Goal: Transaction & Acquisition: Subscribe to service/newsletter

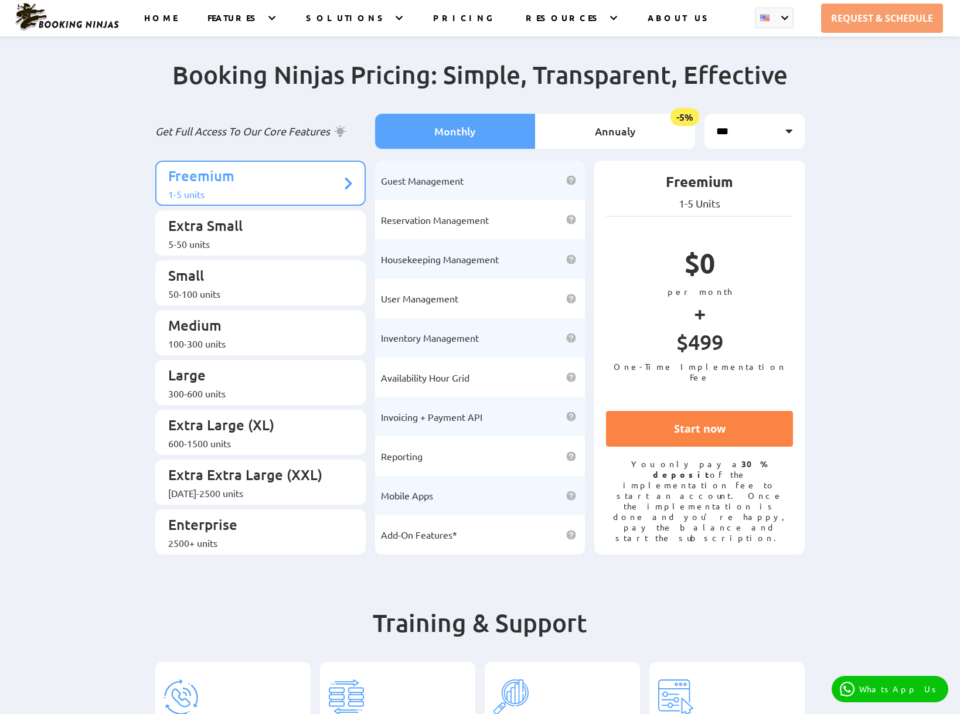
click at [696, 447] on link "Start now" at bounding box center [699, 429] width 187 height 36
